Goal: Check status: Check status

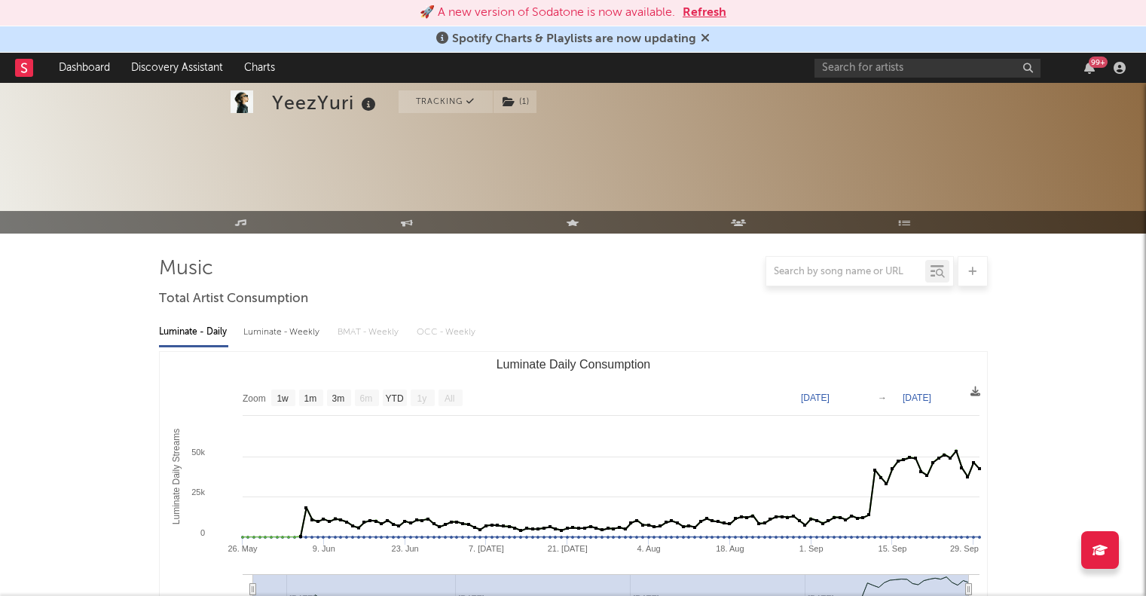
select select "1w"
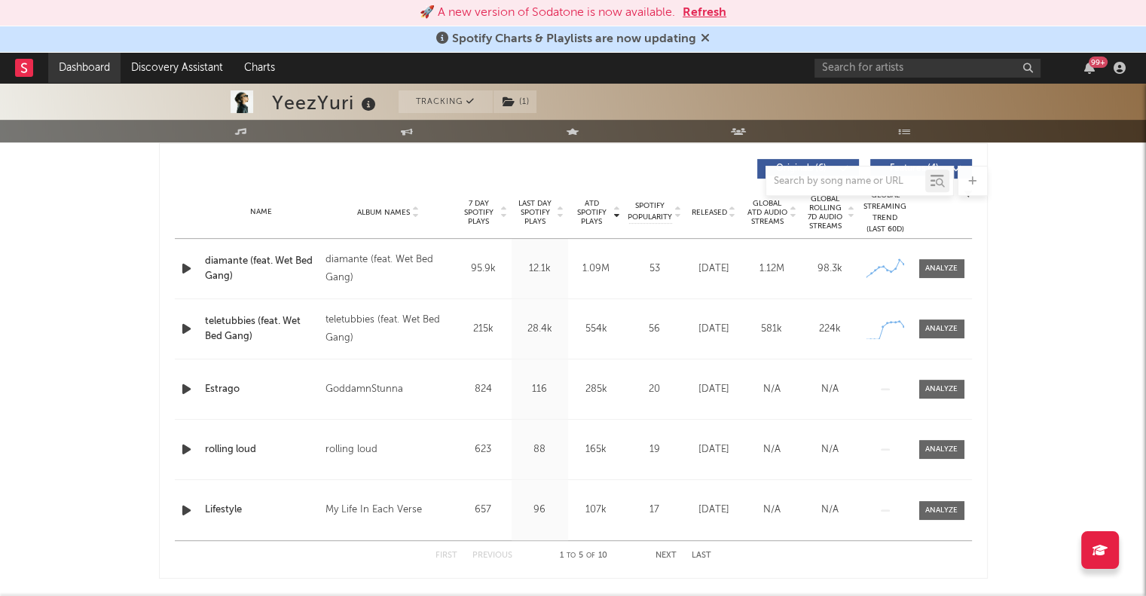
click at [75, 64] on link "Dashboard" at bounding box center [84, 68] width 72 height 30
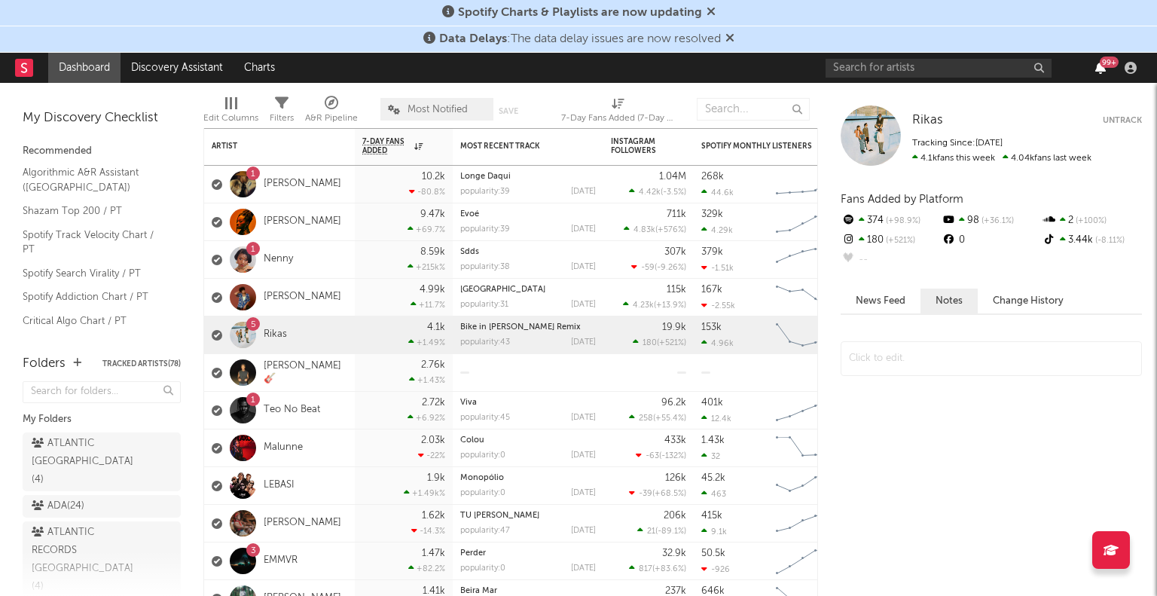
click at [1100, 66] on icon "button" at bounding box center [1100, 68] width 11 height 12
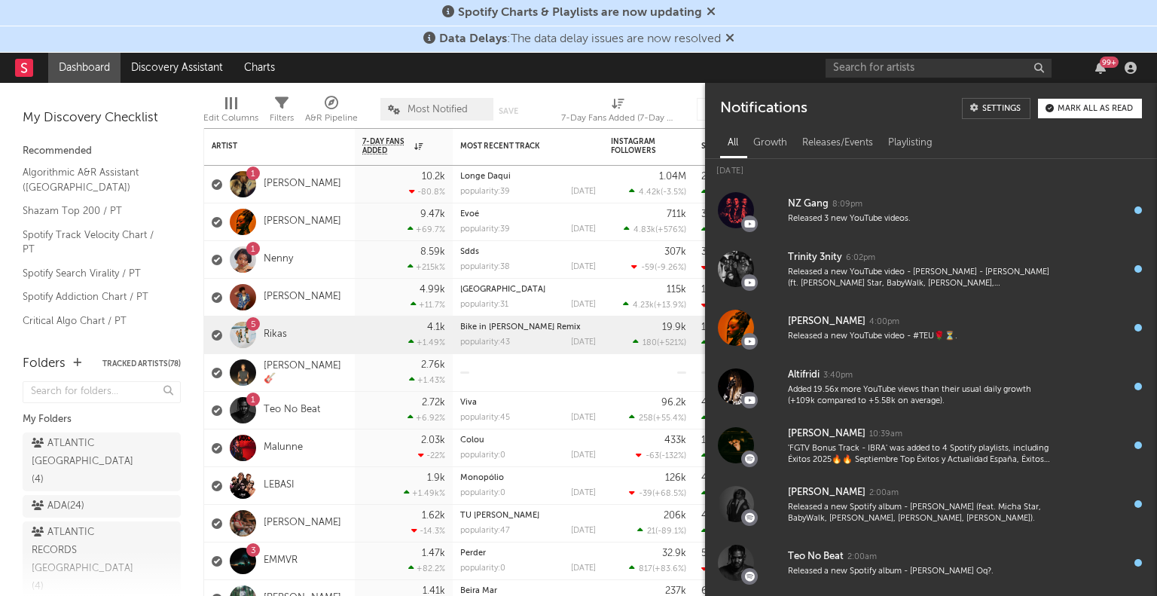
scroll to position [2768, 0]
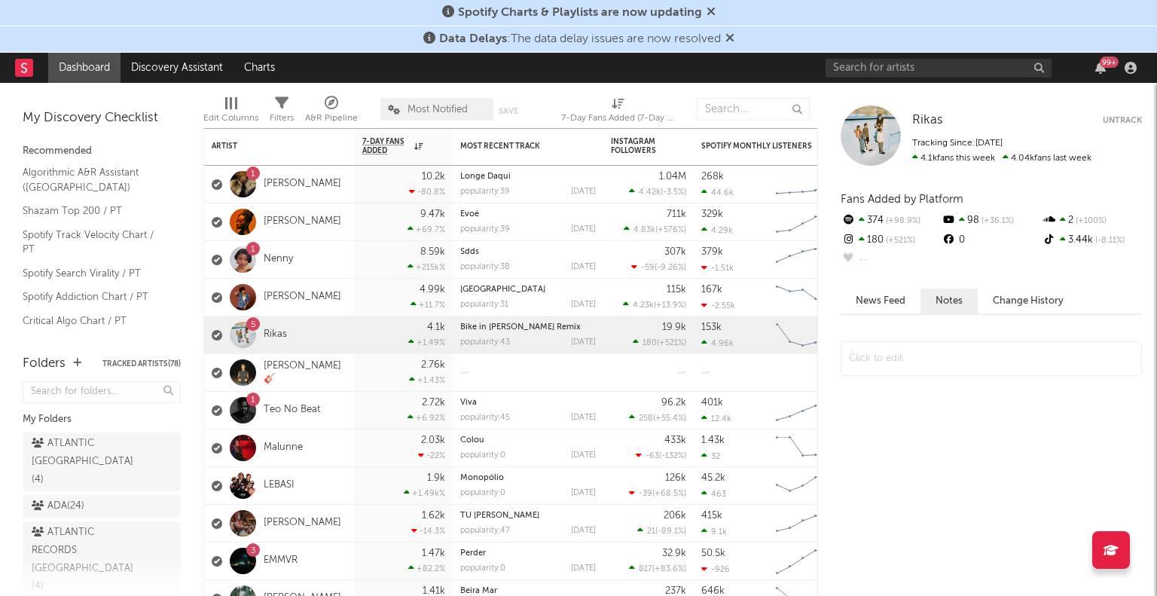
click at [74, 68] on link "Dashboard" at bounding box center [84, 68] width 72 height 30
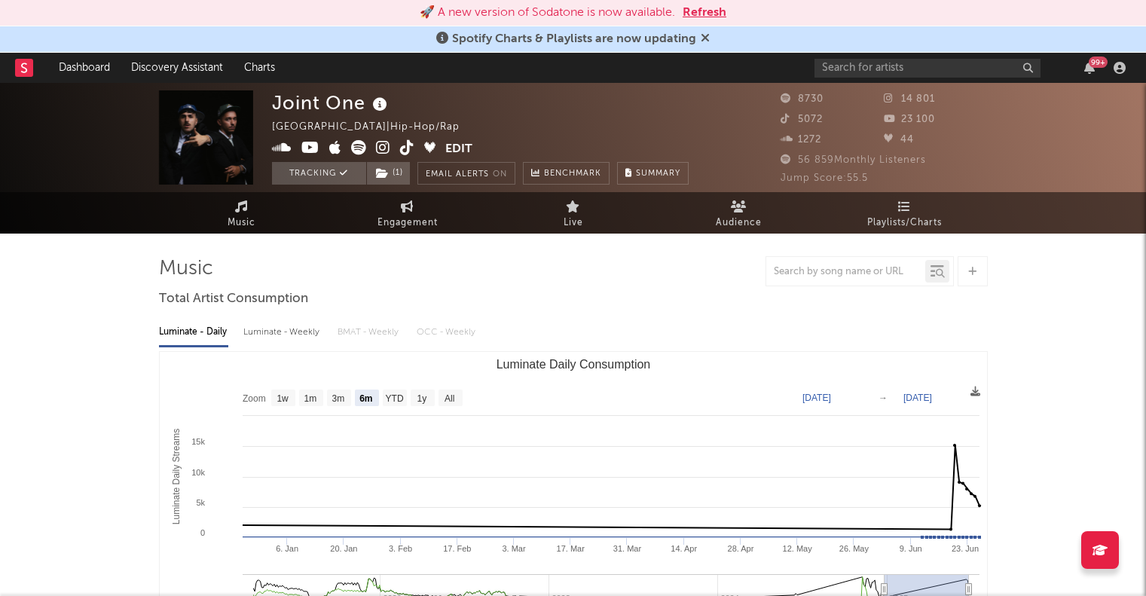
select select "6m"
click at [78, 57] on link "Dashboard" at bounding box center [84, 68] width 72 height 30
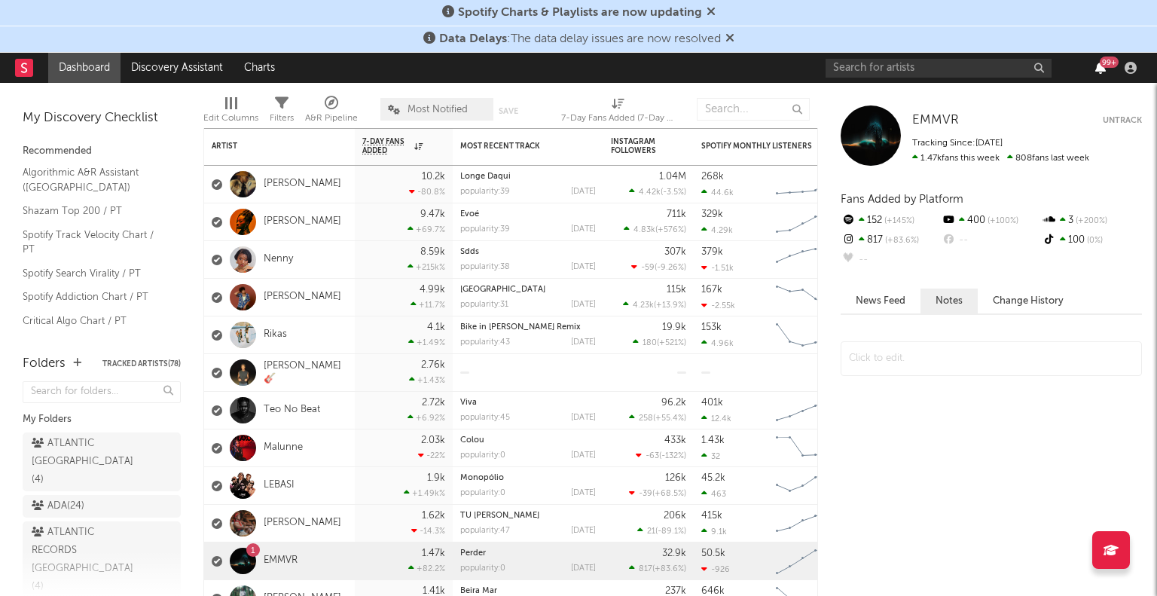
click at [1102, 67] on icon "button" at bounding box center [1100, 68] width 11 height 12
